Goal: Complete application form: Complete application form

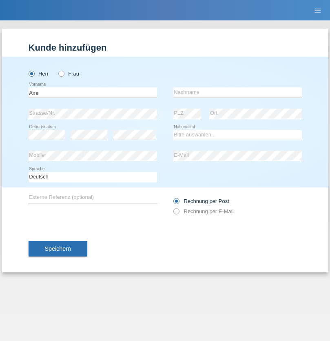
type input "Amr"
click at [238, 92] on input "text" at bounding box center [237, 92] width 129 height 10
type input "Abouelwafa"
select select "CH"
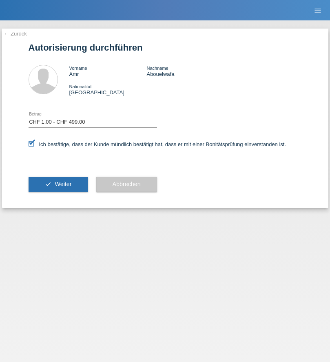
select select "1"
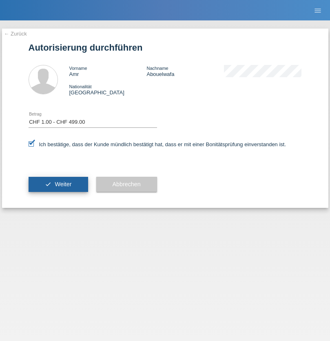
click at [58, 184] on span "Weiter" at bounding box center [63, 184] width 17 height 7
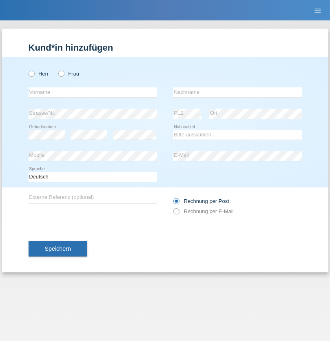
radio input "true"
click at [93, 92] on input "text" at bounding box center [93, 92] width 129 height 10
type input "Amr"
click at [238, 92] on input "text" at bounding box center [237, 92] width 129 height 10
type input "Abouelwafa"
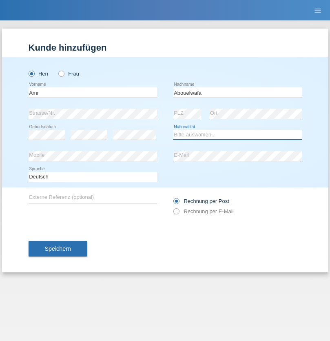
select select "CH"
